Goal: Task Accomplishment & Management: Complete application form

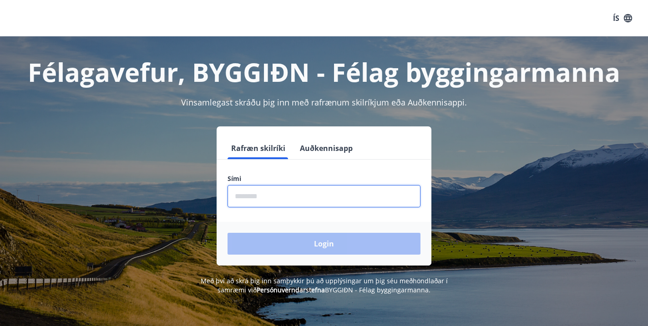
click at [316, 202] on input "phone" at bounding box center [323, 196] width 193 height 22
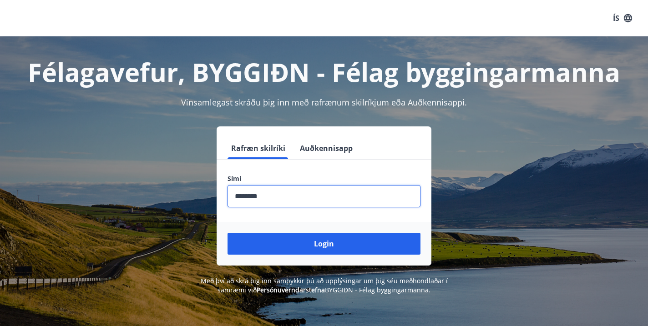
type input "********"
click at [324, 244] on button "Login" at bounding box center [323, 244] width 193 height 22
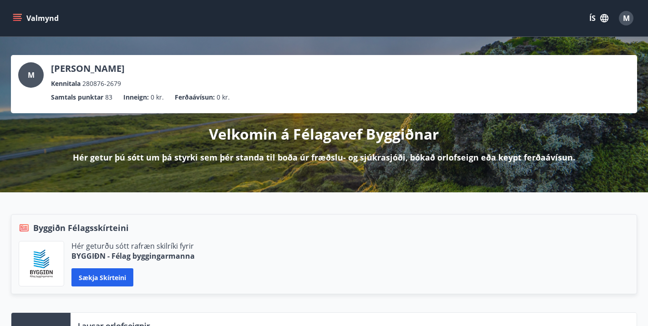
click at [17, 24] on button "Valmynd" at bounding box center [36, 18] width 51 height 16
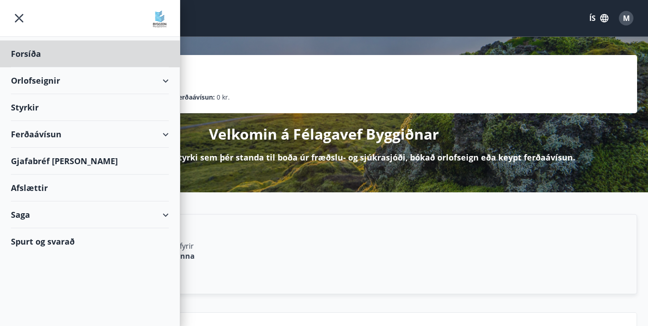
click at [30, 67] on div "Styrkir" at bounding box center [90, 53] width 158 height 27
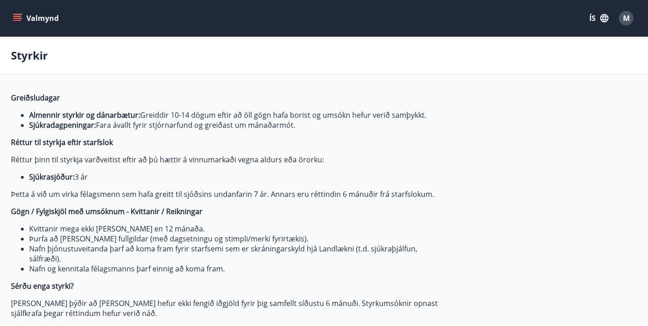
type input "***"
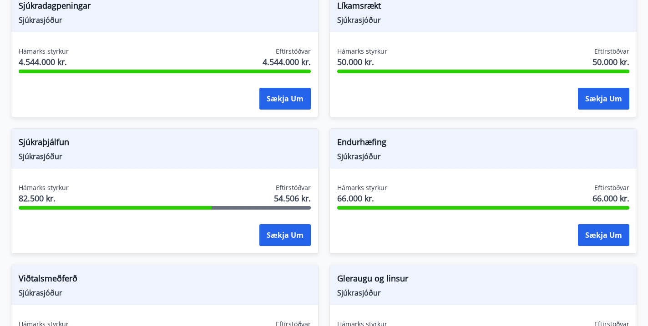
scroll to position [389, 0]
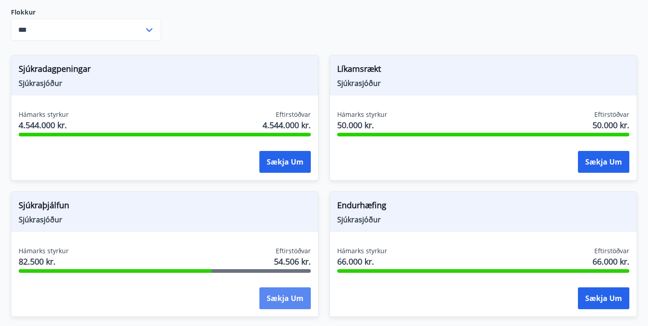
click at [284, 302] on button "Sækja um" at bounding box center [284, 298] width 51 height 22
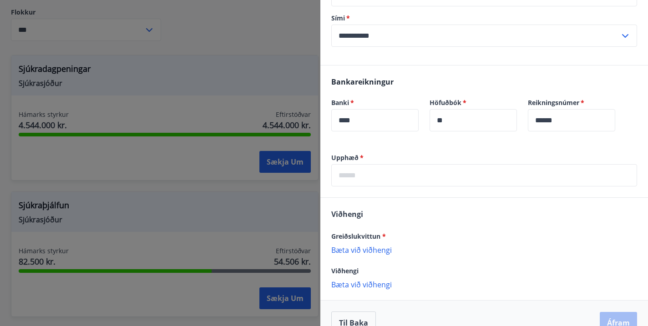
scroll to position [238, 0]
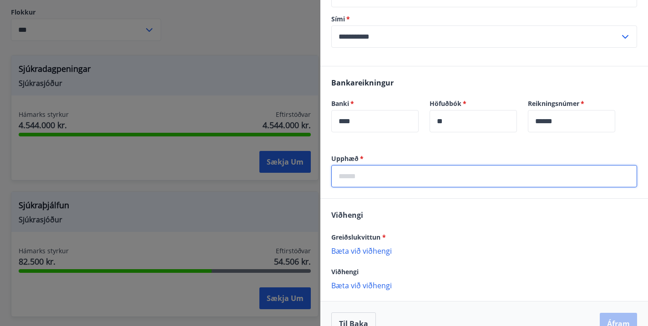
click at [439, 181] on input "text" at bounding box center [484, 176] width 306 height 22
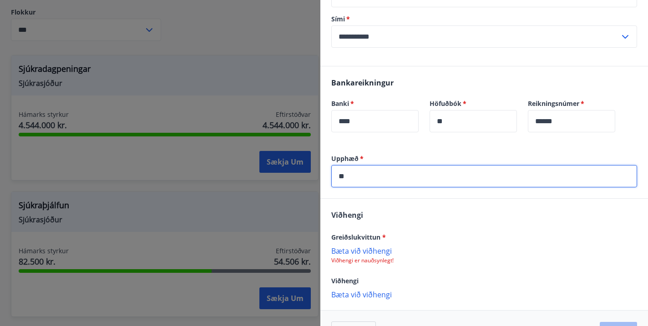
type input "*"
type input "*****"
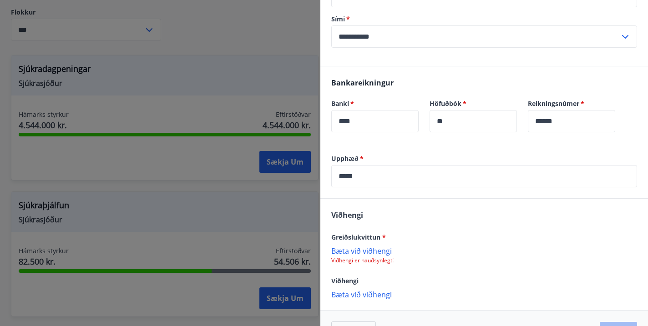
click at [362, 251] on p "Bæta við viðhengi" at bounding box center [484, 250] width 306 height 9
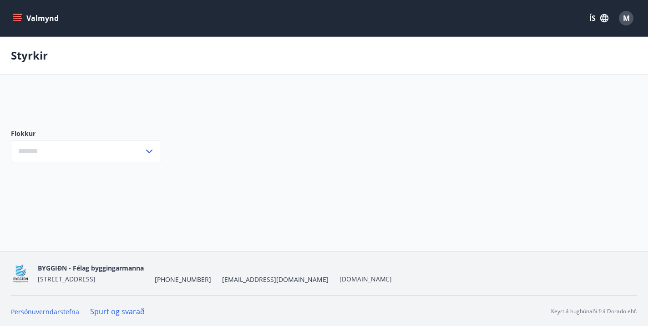
type input "***"
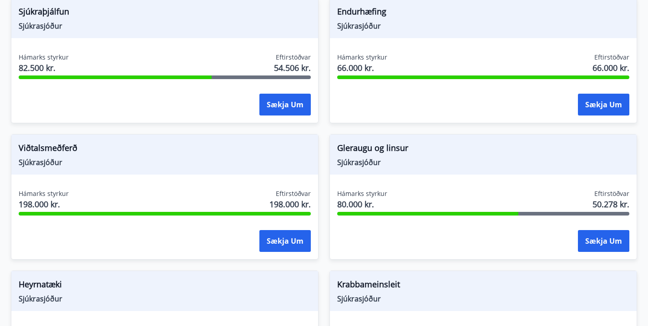
scroll to position [557, 0]
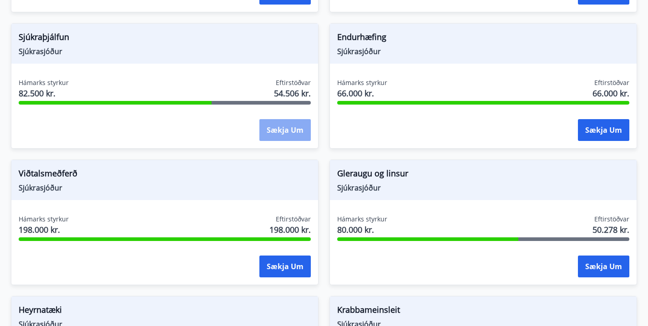
click at [286, 129] on button "Sækja um" at bounding box center [284, 130] width 51 height 22
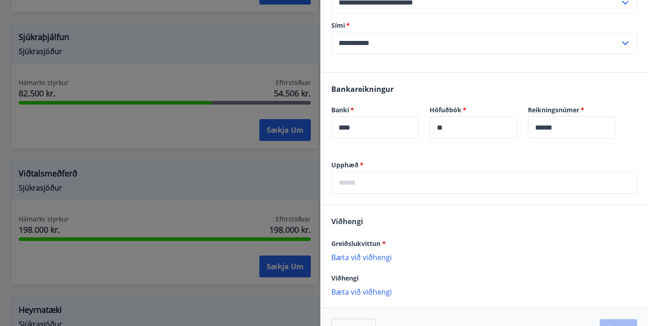
scroll to position [237, 0]
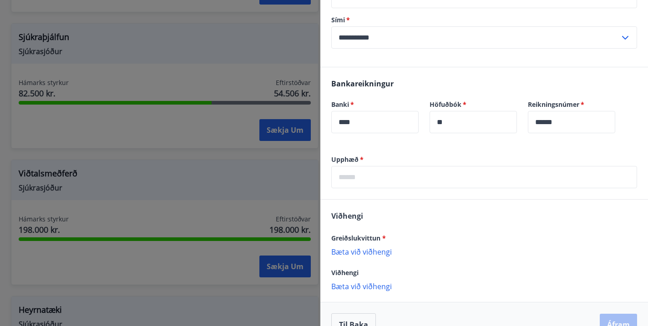
click at [349, 180] on input "text" at bounding box center [484, 177] width 306 height 22
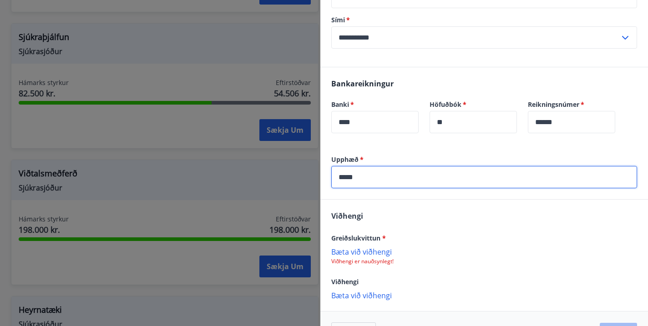
type input "*****"
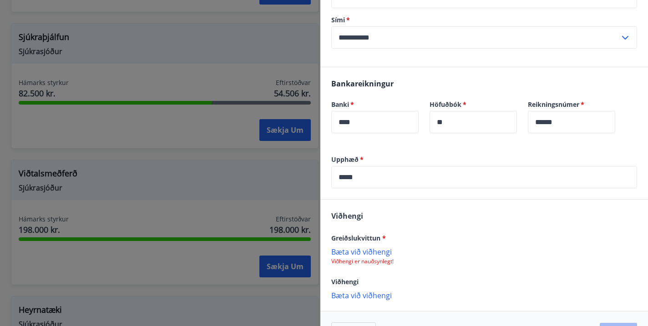
click at [376, 254] on p "Bæta við viðhengi" at bounding box center [484, 251] width 306 height 9
click at [372, 297] on p "Bæta við viðhengi" at bounding box center [484, 295] width 306 height 9
click at [367, 296] on p "Bæta við viðhengi" at bounding box center [484, 295] width 306 height 9
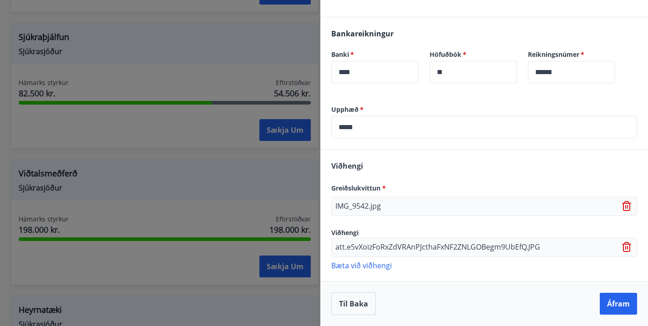
scroll to position [287, 0]
click at [622, 298] on button "Áfram" at bounding box center [617, 304] width 37 height 22
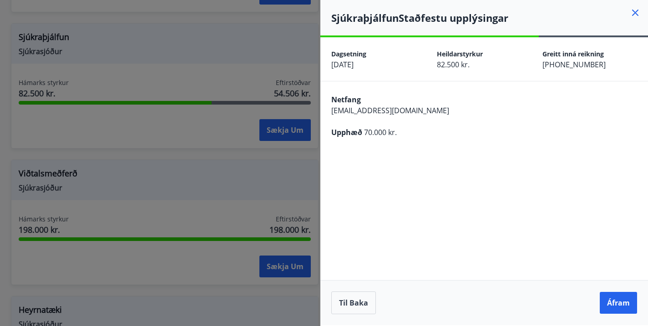
scroll to position [0, 0]
click at [616, 303] on button "Áfram" at bounding box center [617, 303] width 37 height 22
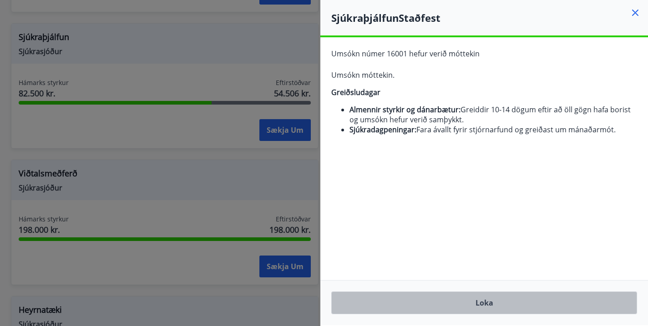
click at [595, 307] on button "Loka" at bounding box center [484, 302] width 306 height 23
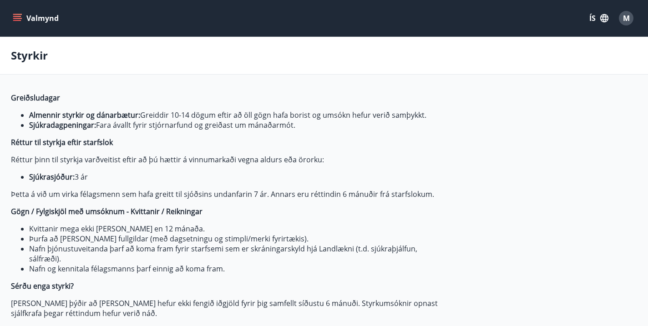
click at [621, 22] on div "M" at bounding box center [625, 18] width 15 height 15
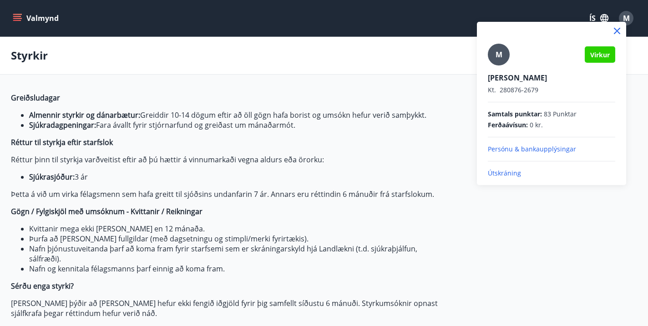
click at [506, 174] on p "Útskráning" at bounding box center [550, 173] width 127 height 9
